Goal: Information Seeking & Learning: Learn about a topic

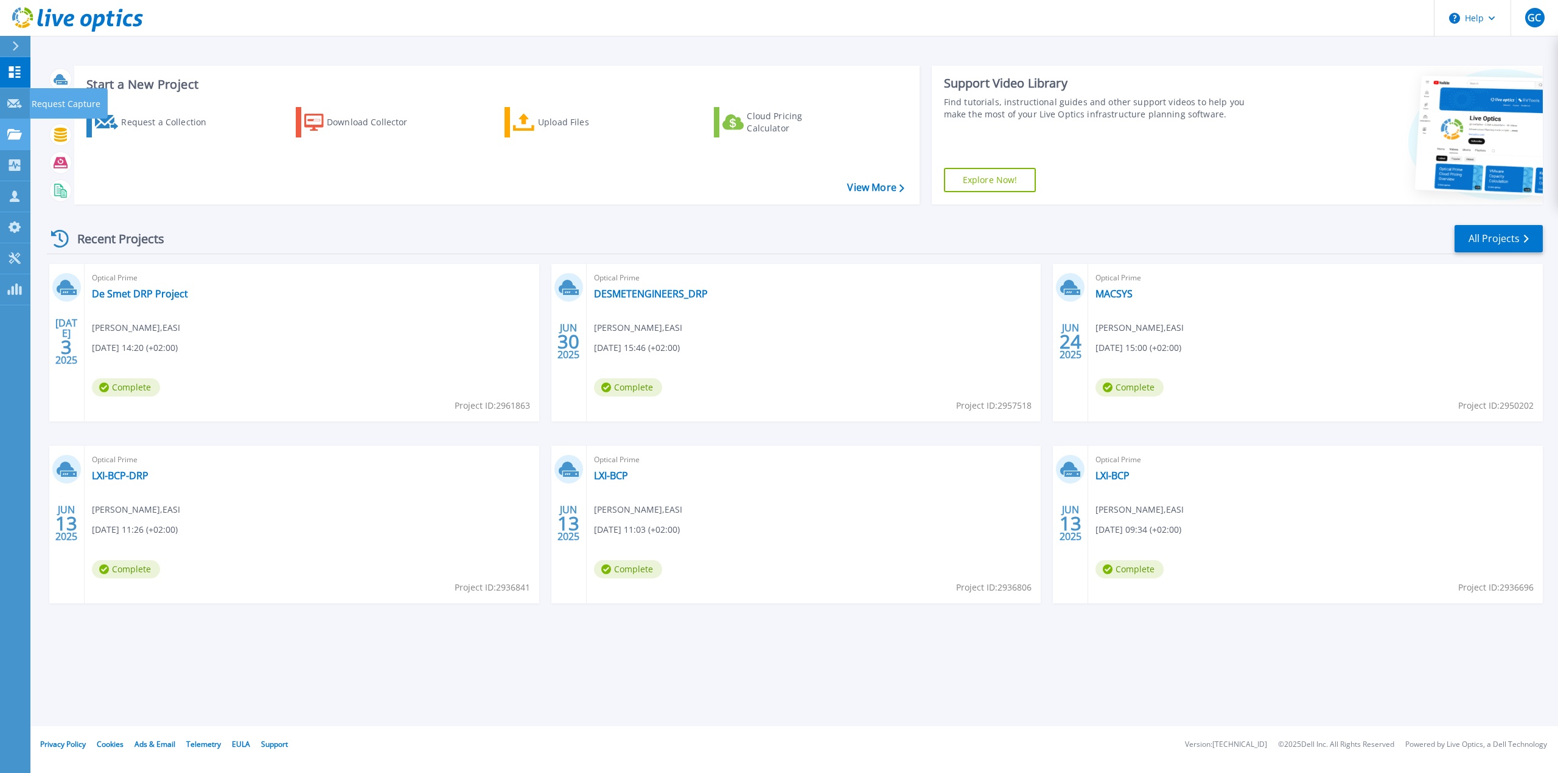
click at [9, 134] on icon at bounding box center [14, 134] width 15 height 10
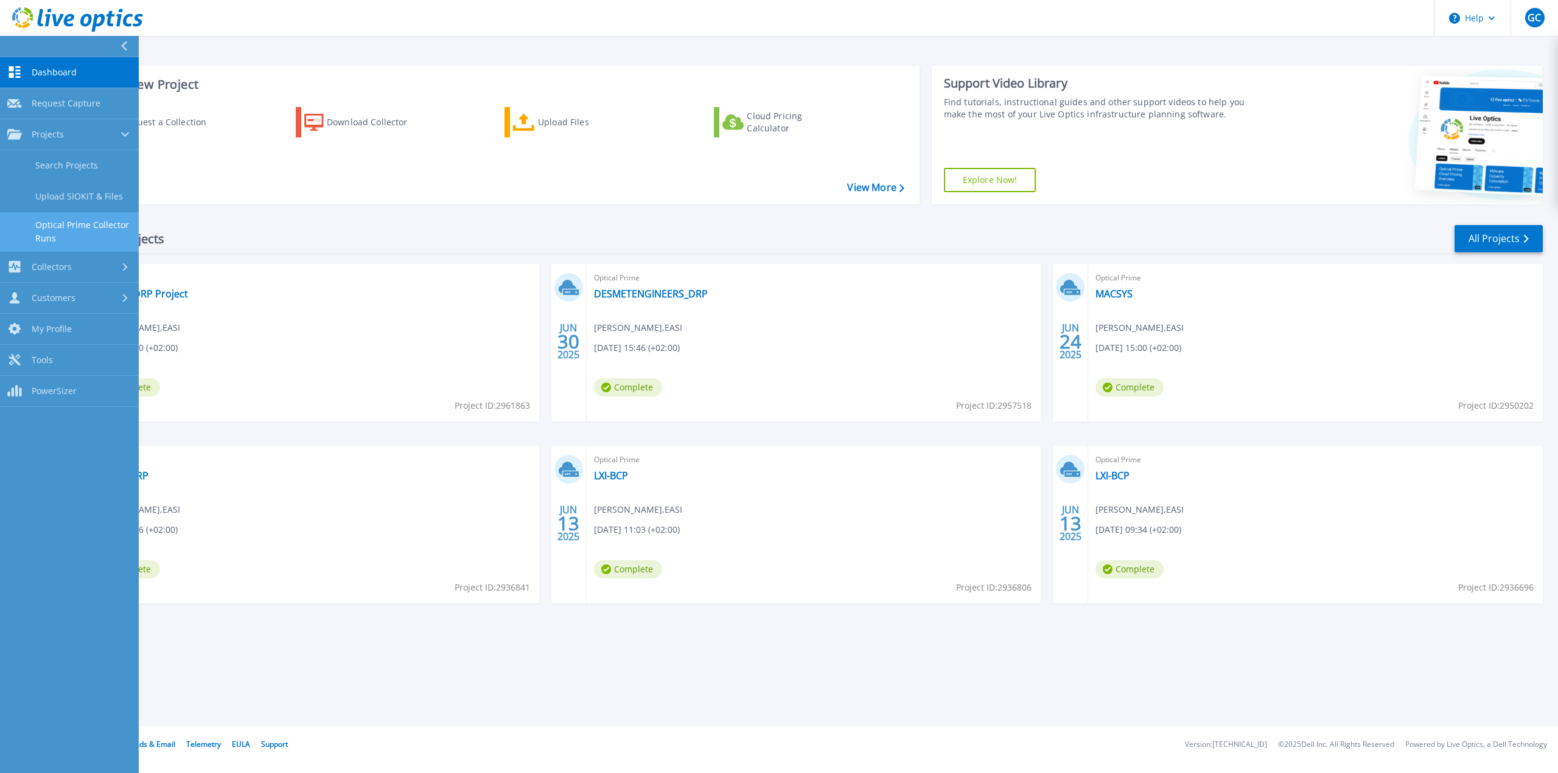
click at [74, 219] on link "Optical Prime Collector Runs" at bounding box center [69, 231] width 139 height 39
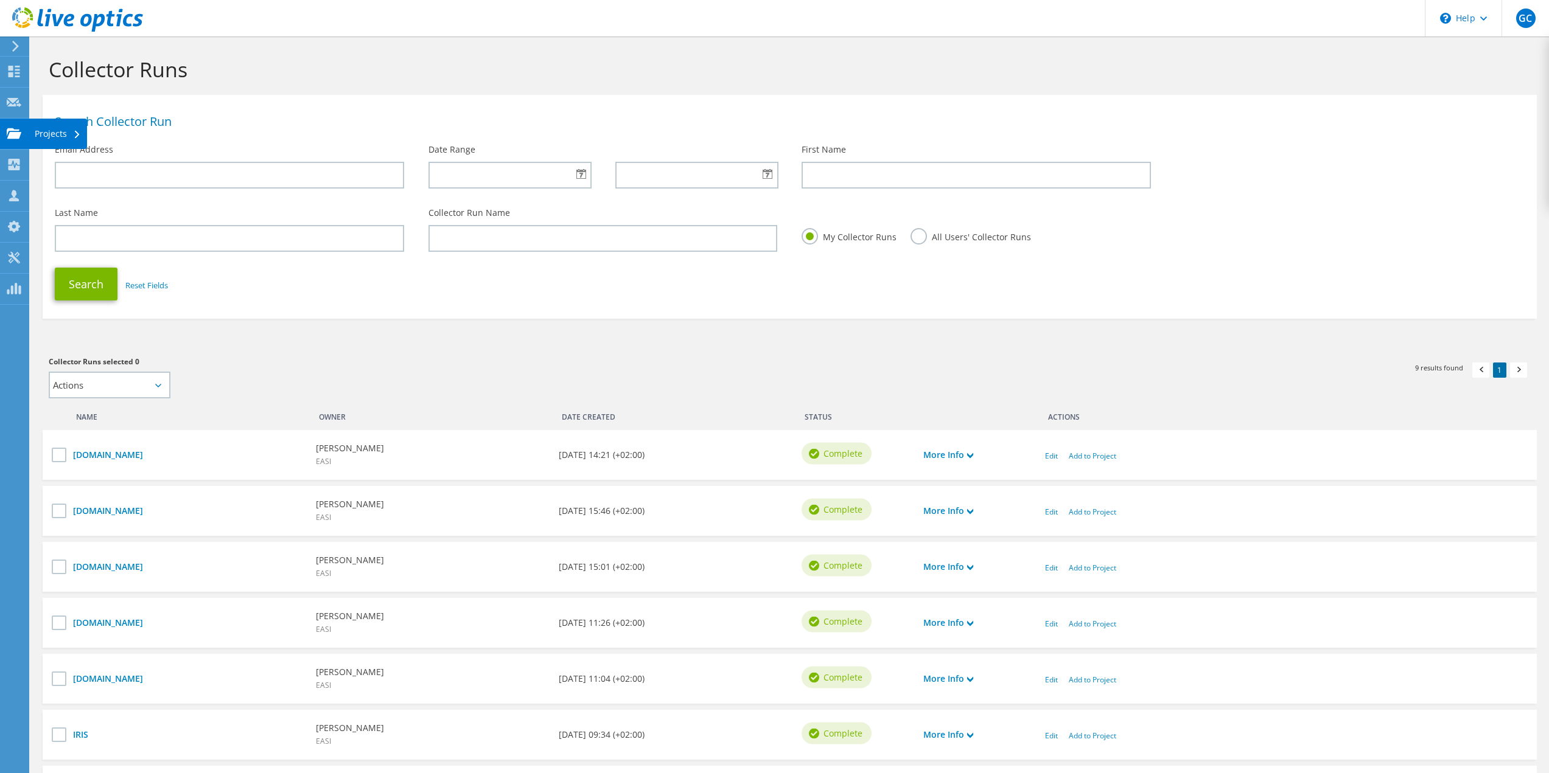
click at [32, 131] on div "Projects" at bounding box center [58, 134] width 58 height 30
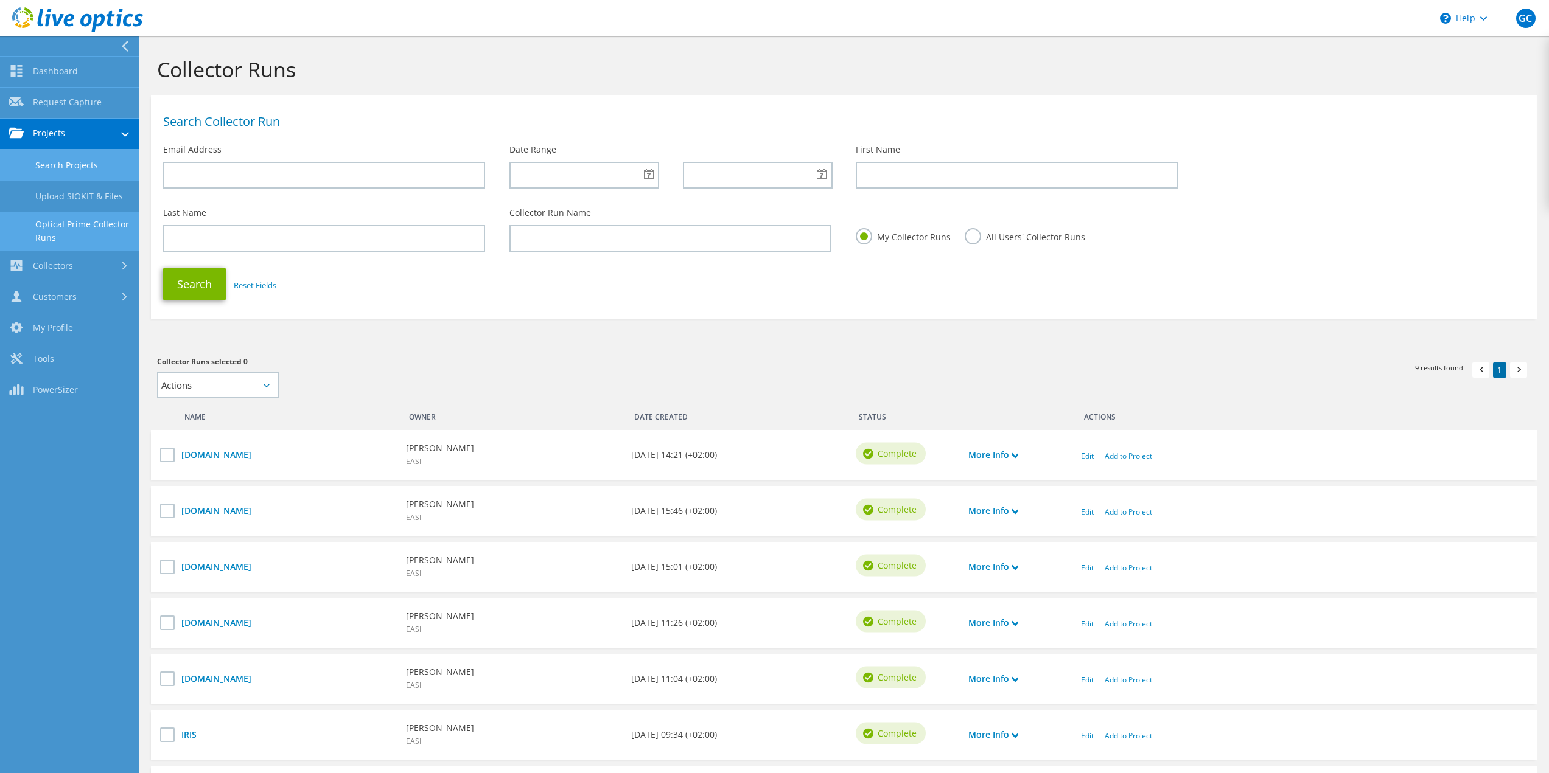
click at [45, 169] on link "Search Projects" at bounding box center [69, 165] width 139 height 31
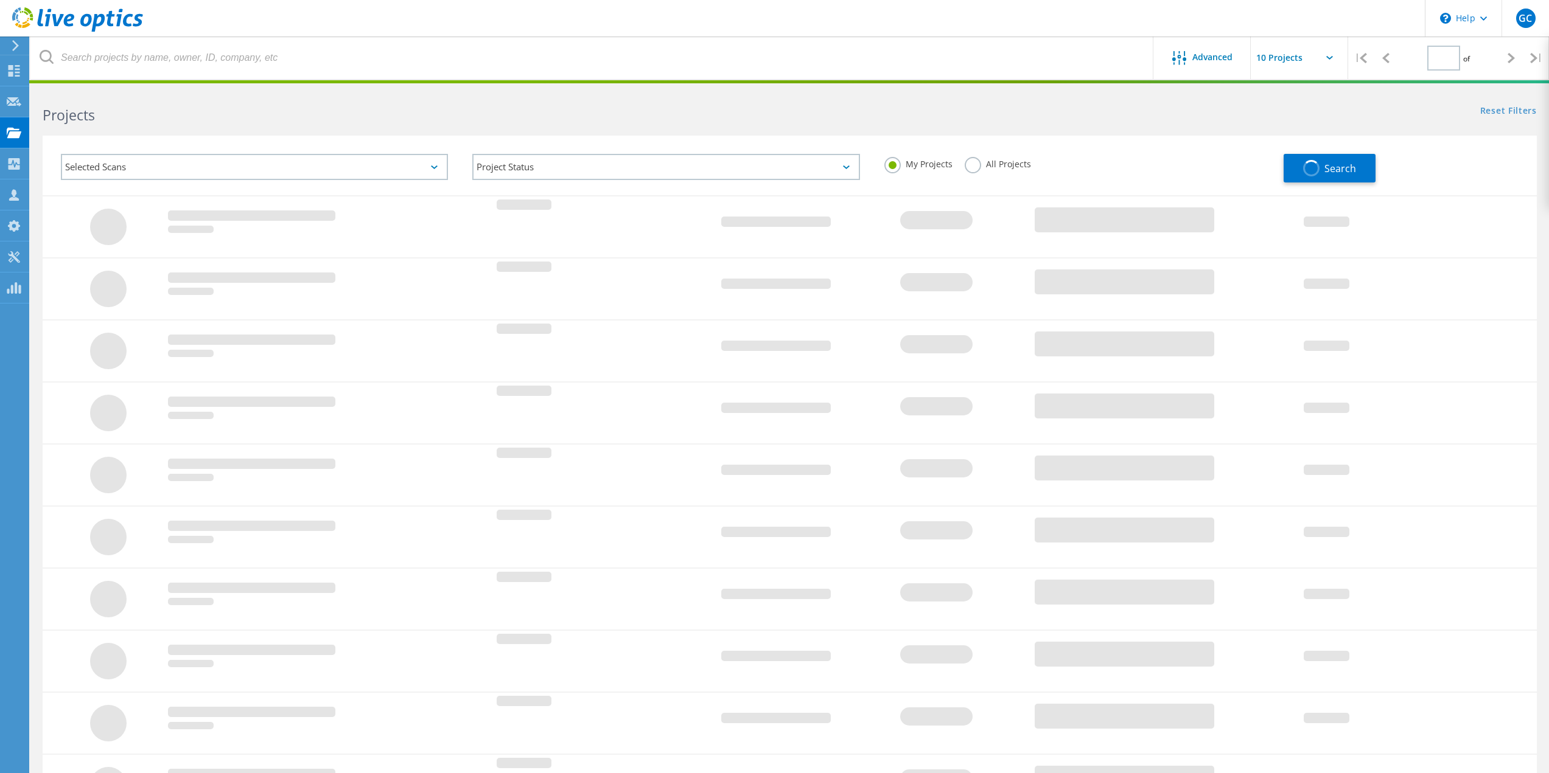
type input "1"
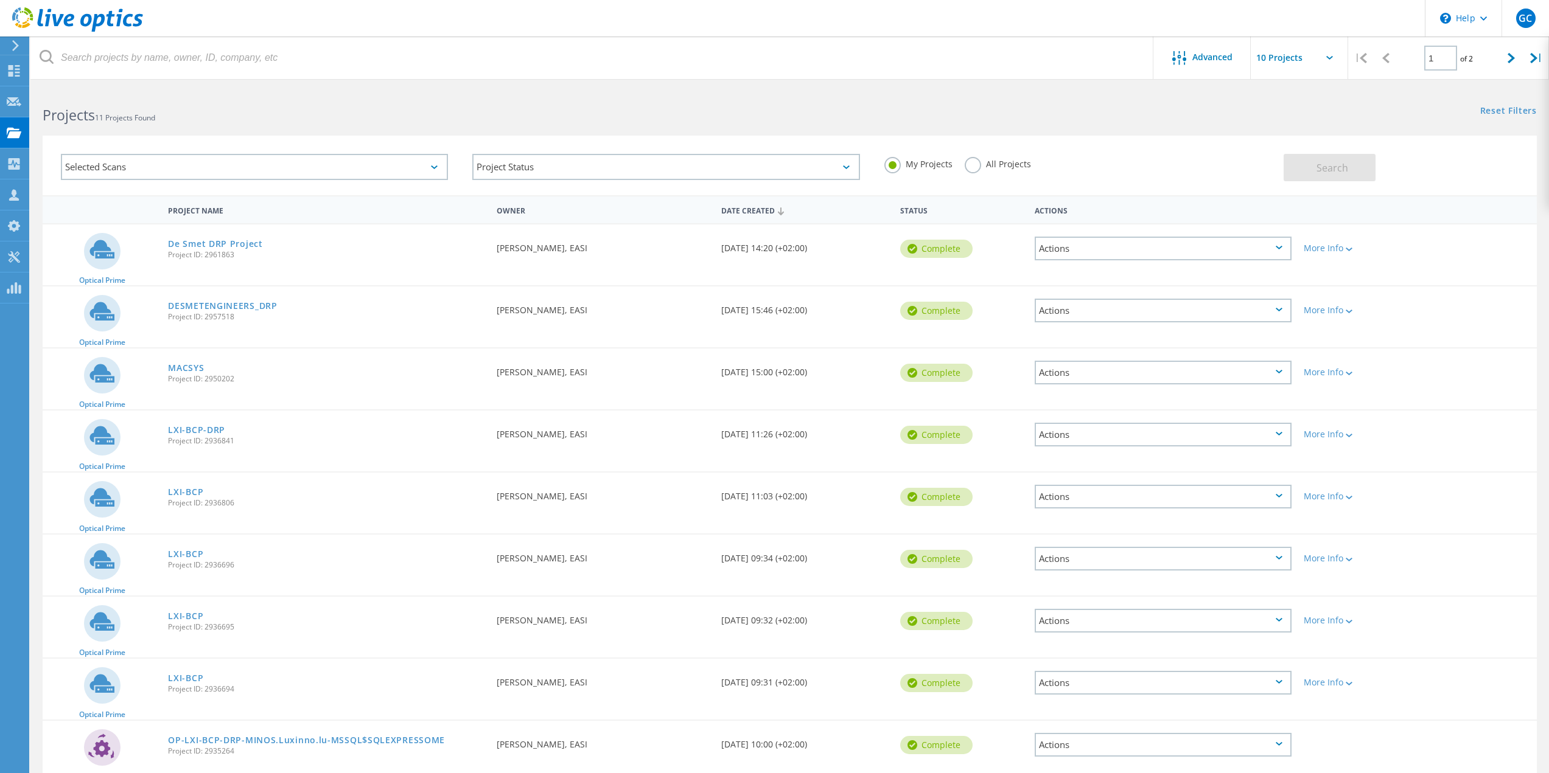
click at [1009, 171] on div "All Projects" at bounding box center [997, 166] width 66 height 18
click at [1002, 159] on label "All Projects" at bounding box center [997, 163] width 66 height 12
click at [0, 0] on input "All Projects" at bounding box center [0, 0] width 0 height 0
click at [1357, 161] on button "Search" at bounding box center [1329, 167] width 92 height 27
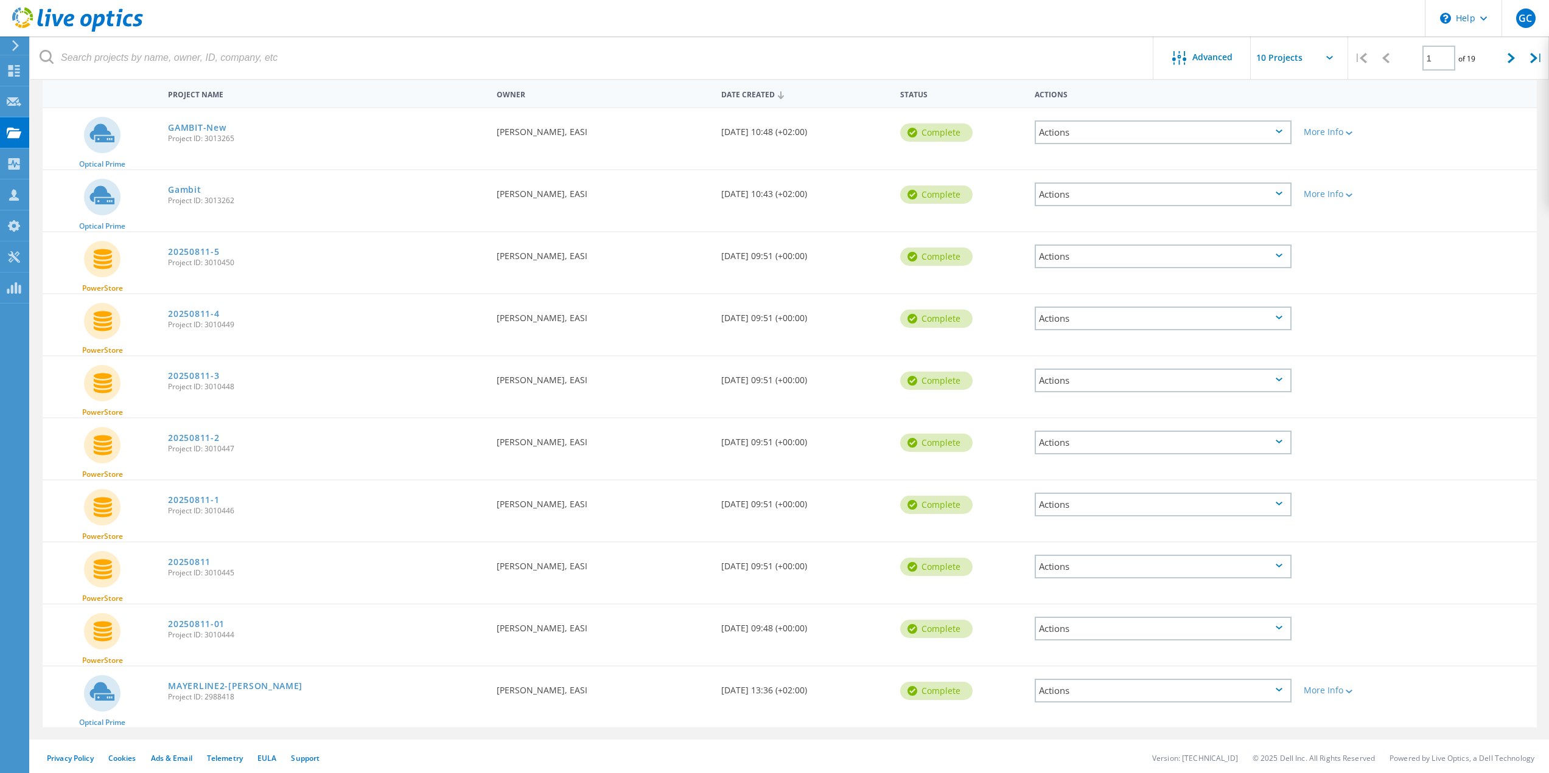
scroll to position [119, 0]
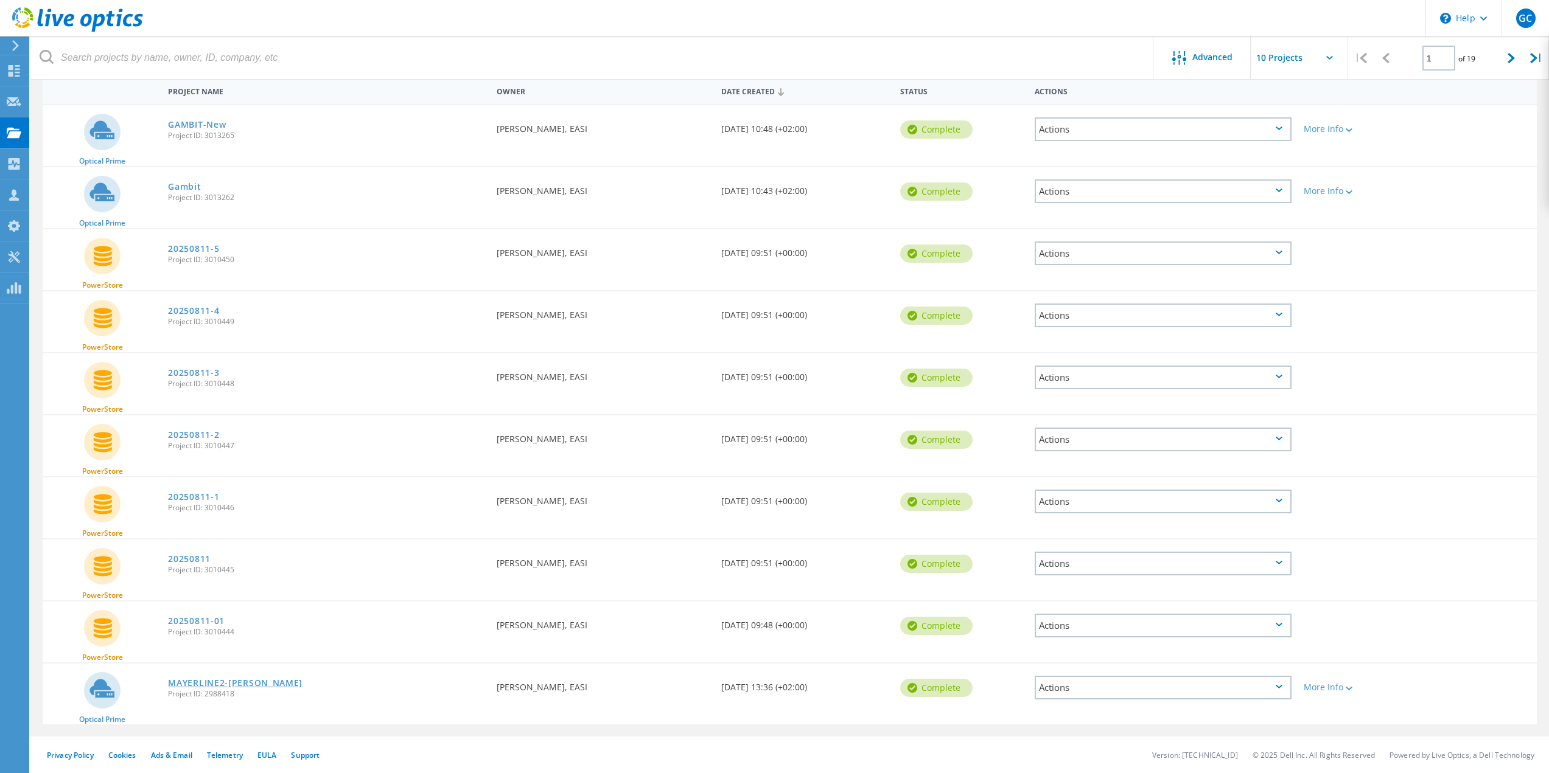
click at [209, 680] on link "MAYERLINE2-NALL" at bounding box center [235, 683] width 134 height 9
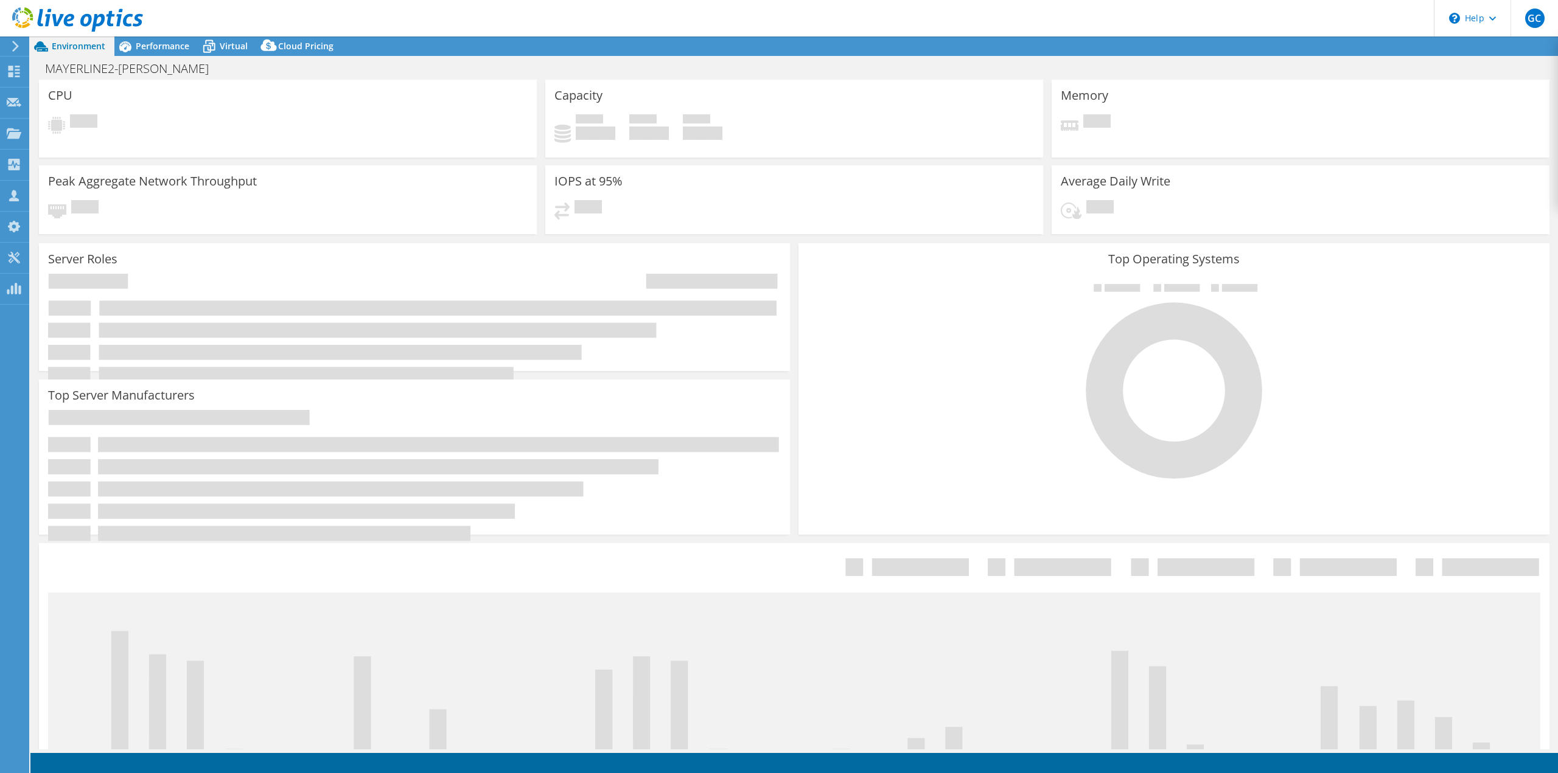
select select "EUFrankfurt"
select select "EUR"
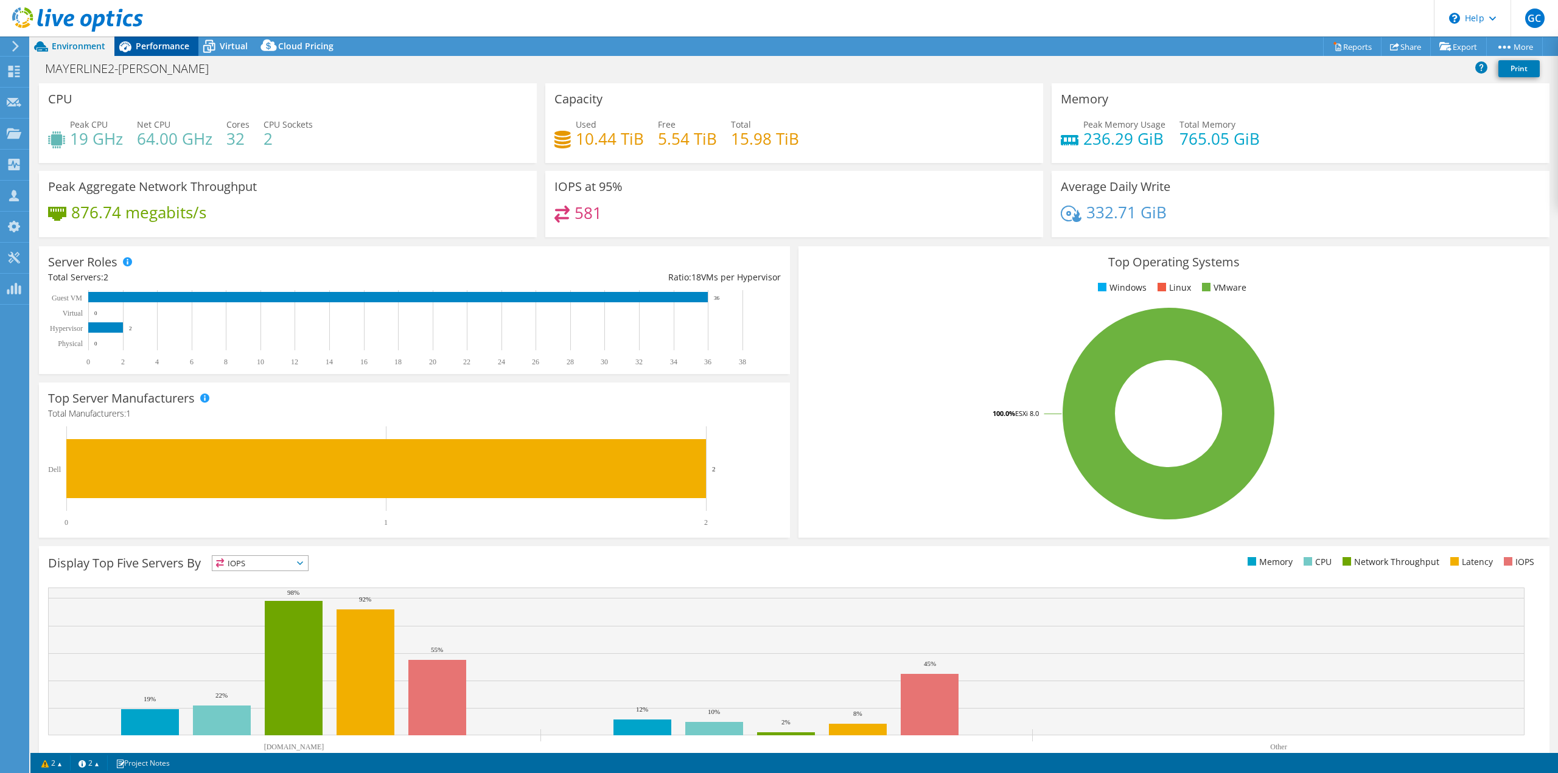
click at [172, 43] on span "Performance" at bounding box center [163, 46] width 54 height 12
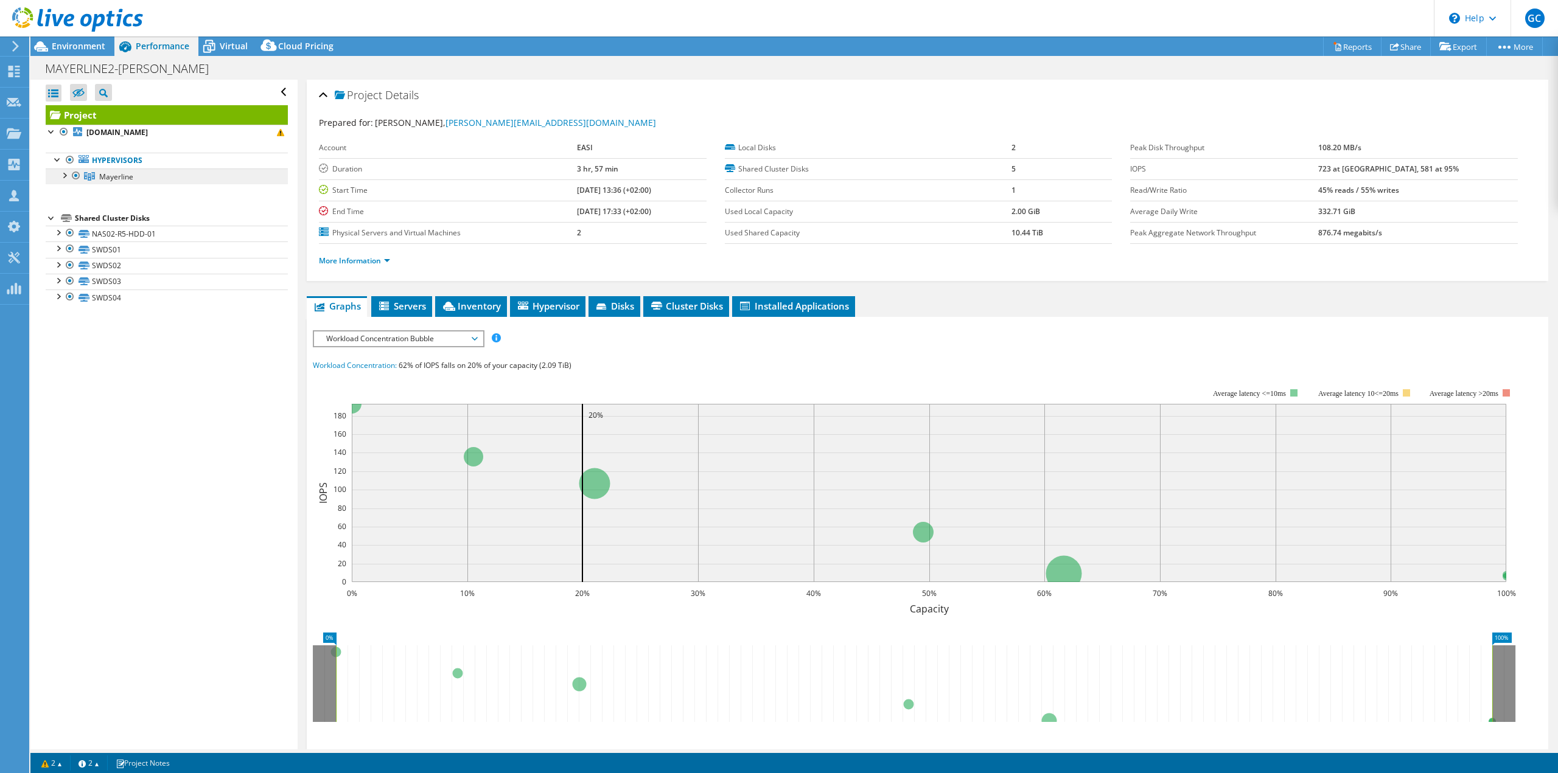
click at [85, 182] on link "Mayerline" at bounding box center [167, 177] width 242 height 16
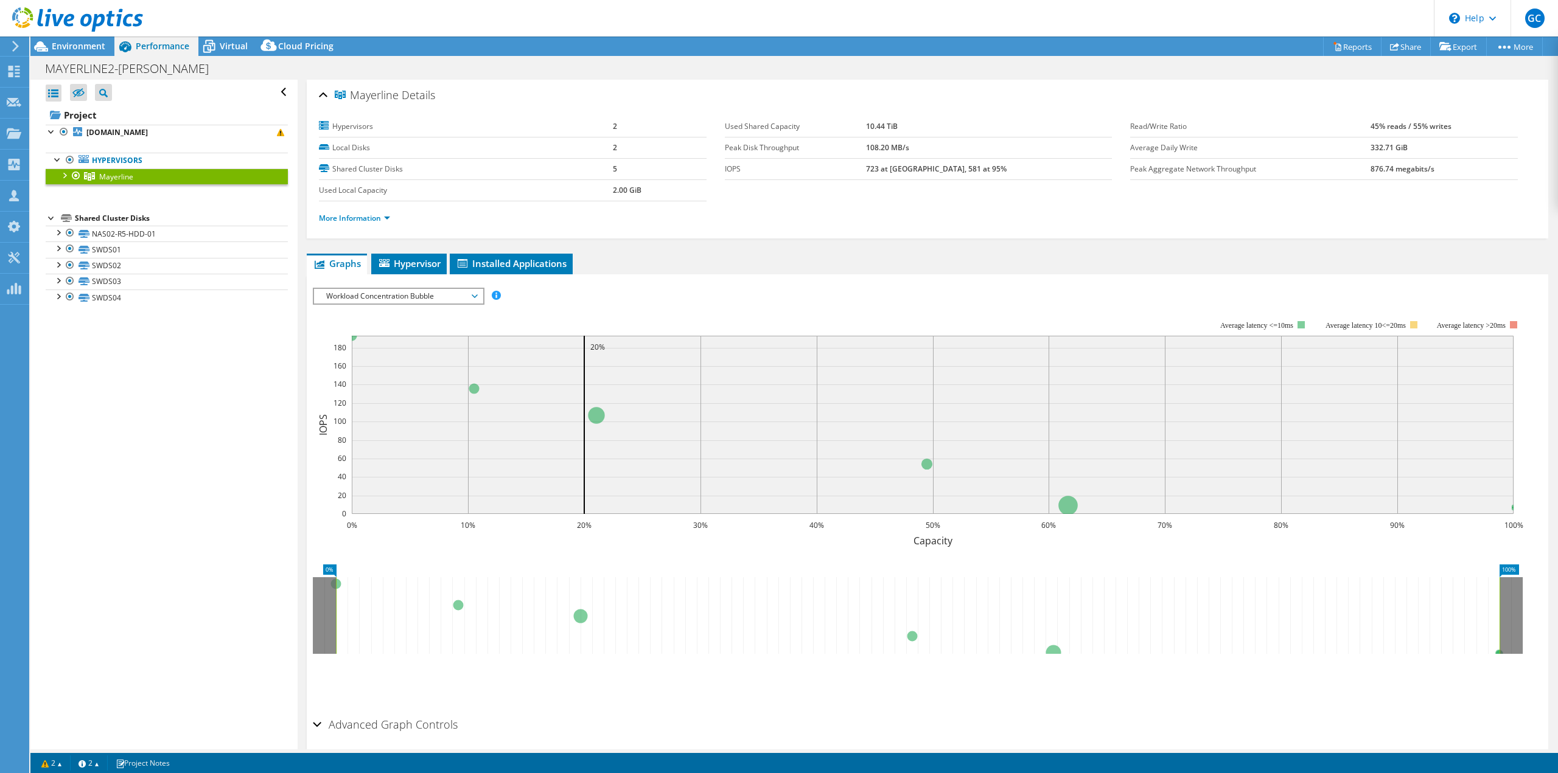
click at [68, 174] on div at bounding box center [64, 175] width 12 height 12
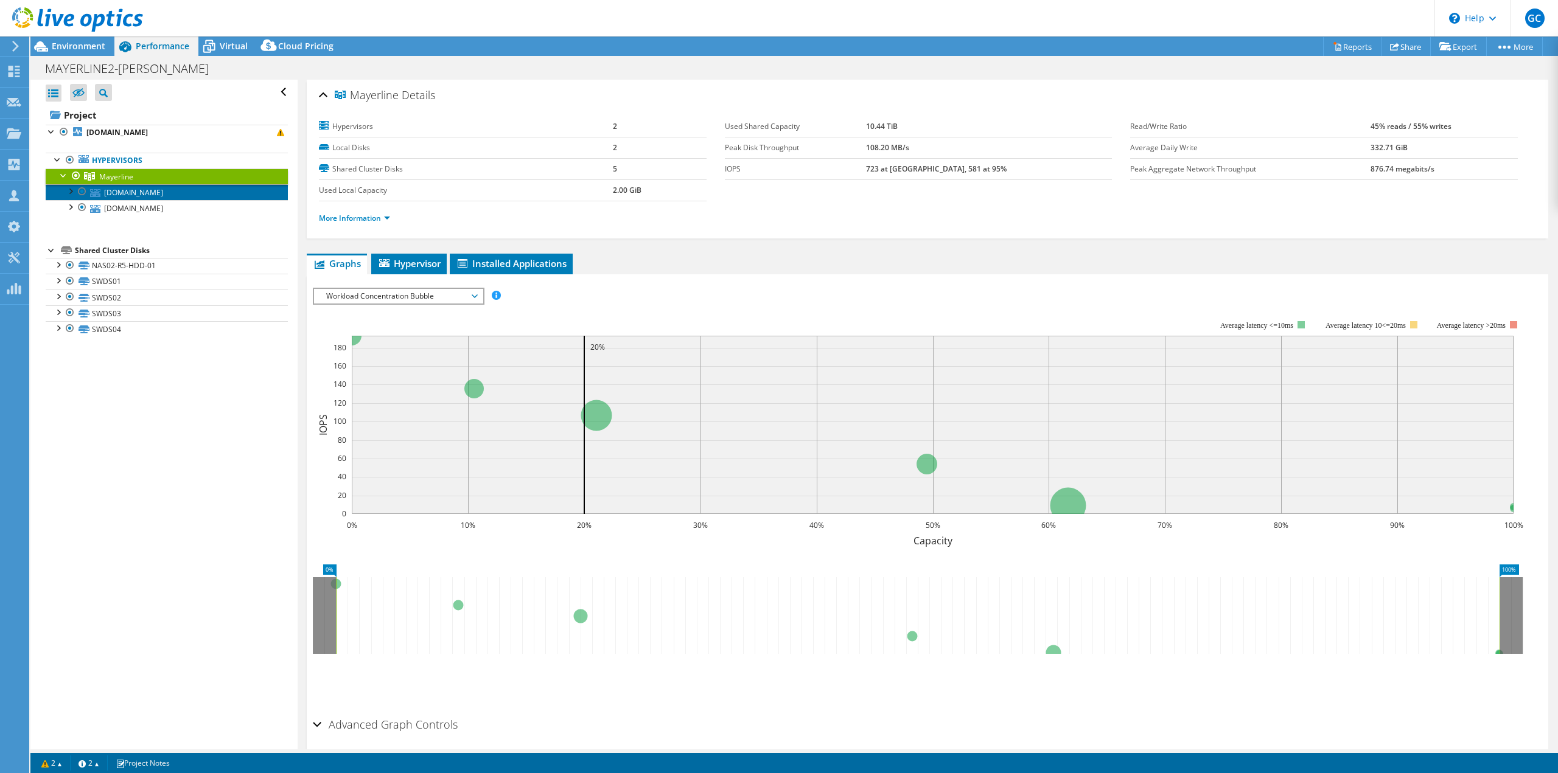
click at [113, 194] on link "esxi03.mayerline.be" at bounding box center [167, 192] width 242 height 16
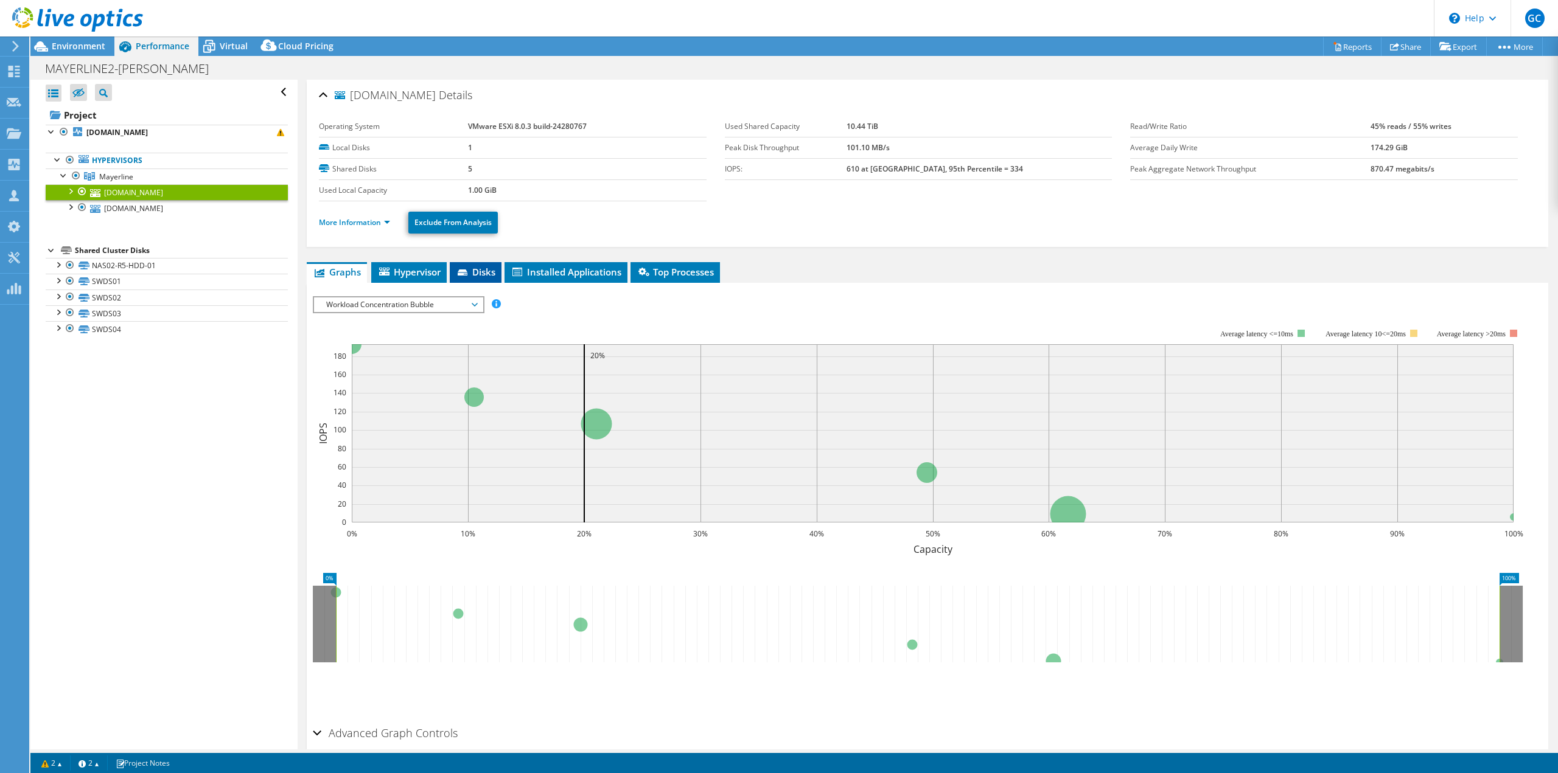
click at [470, 276] on icon at bounding box center [464, 274] width 12 height 8
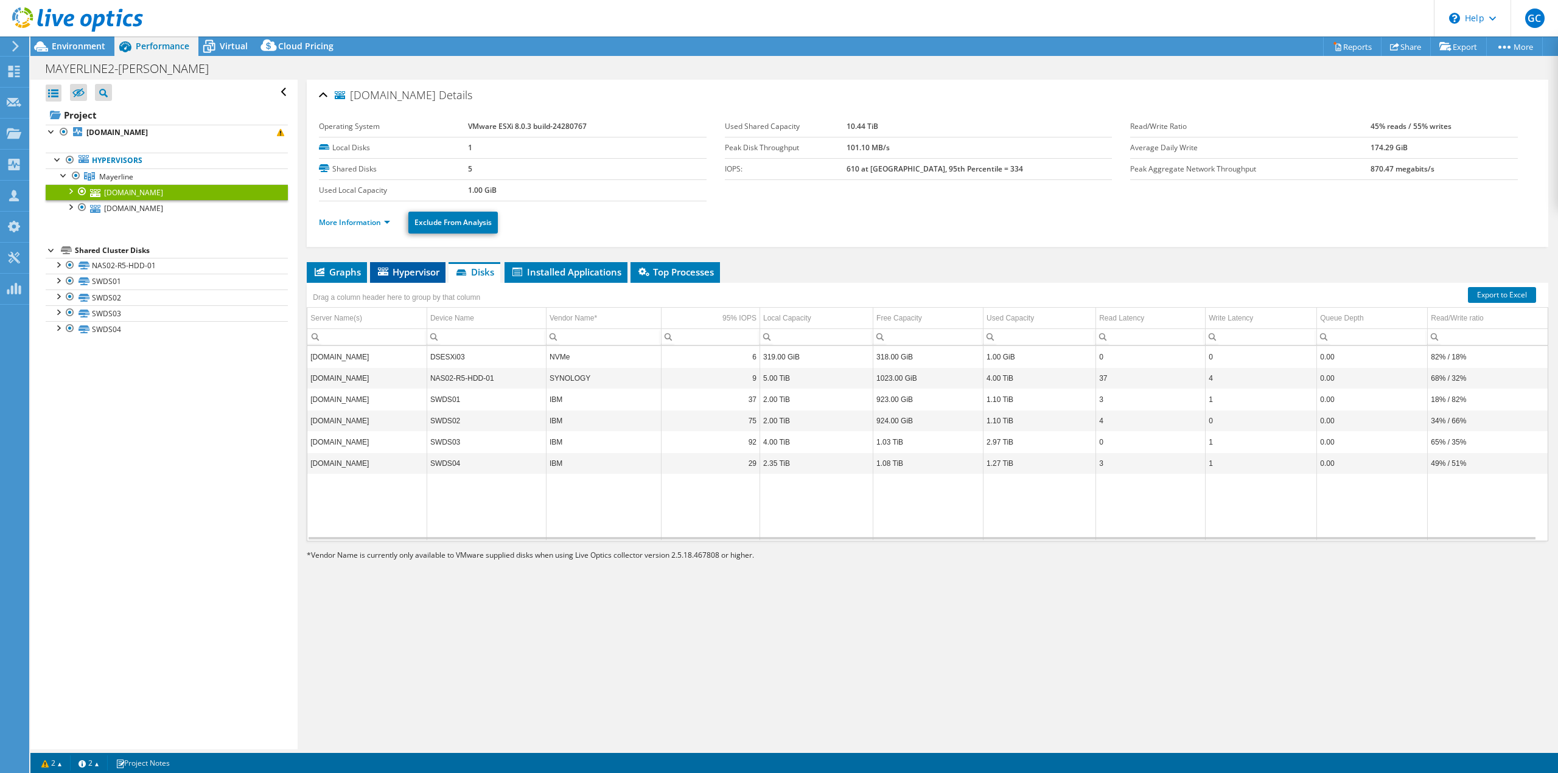
click at [400, 273] on span "Hypervisor" at bounding box center [407, 272] width 63 height 12
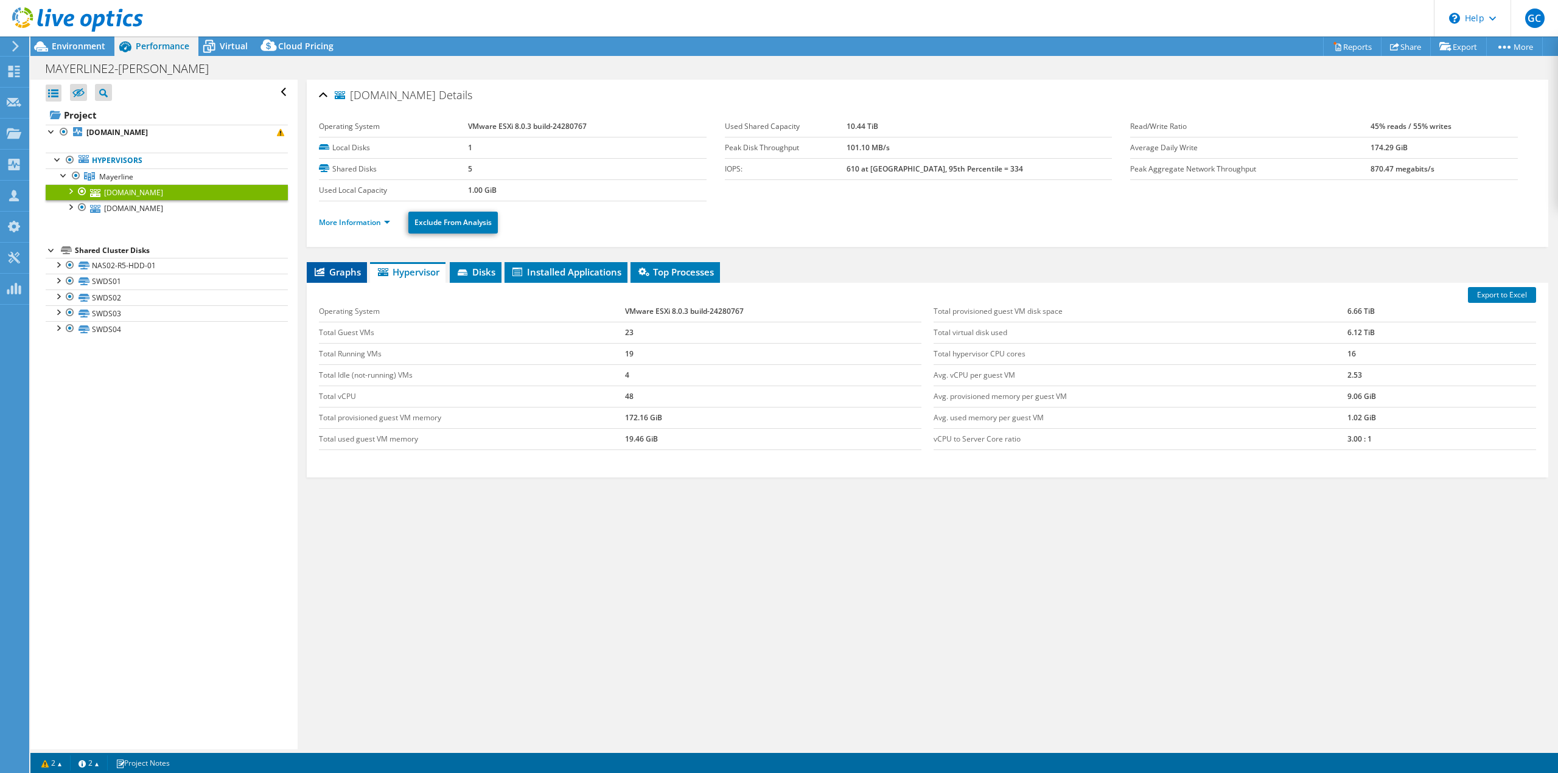
click at [352, 268] on span "Graphs" at bounding box center [337, 272] width 48 height 12
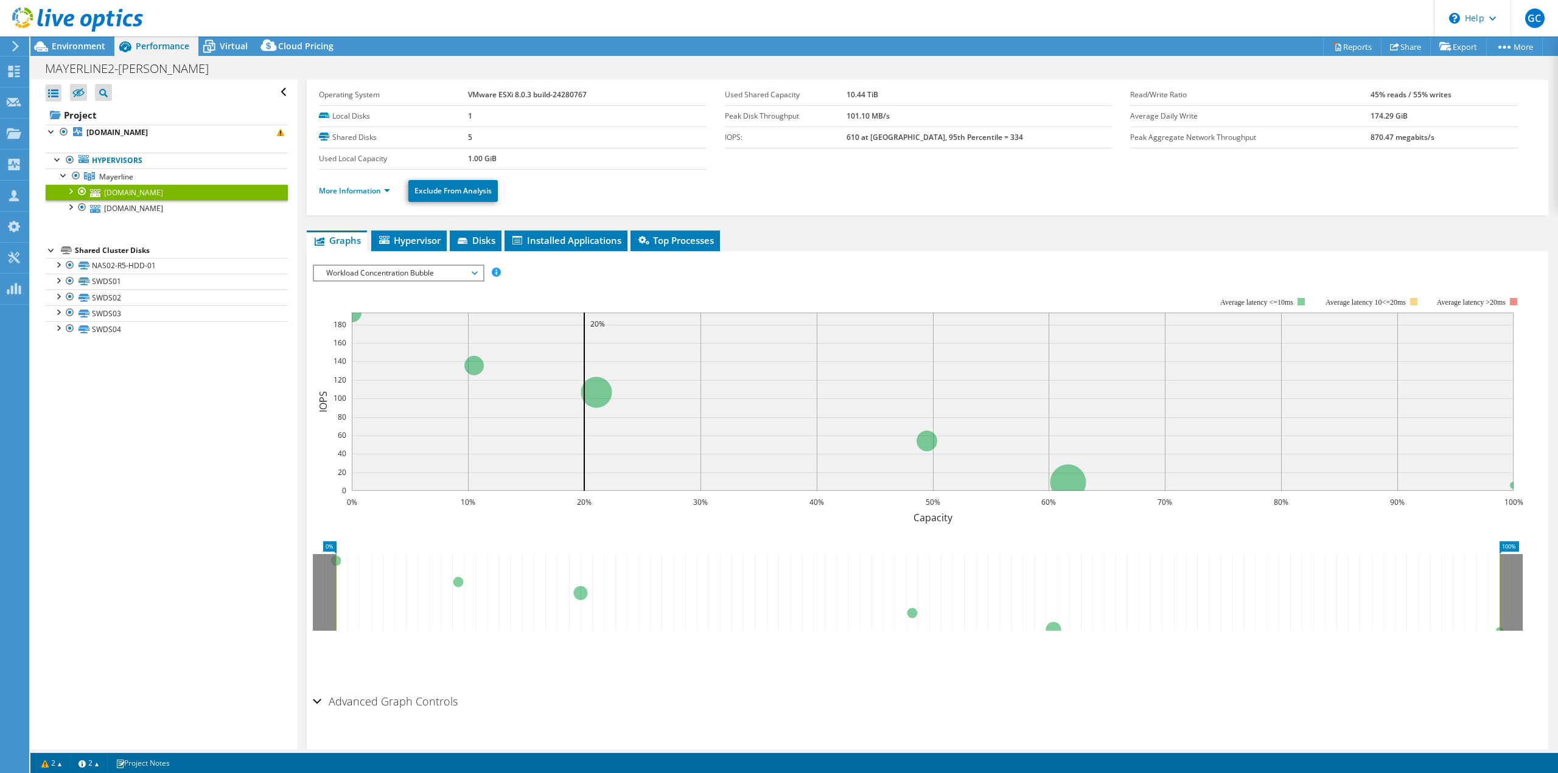
scroll to position [55, 0]
